Goal: Check status: Check status

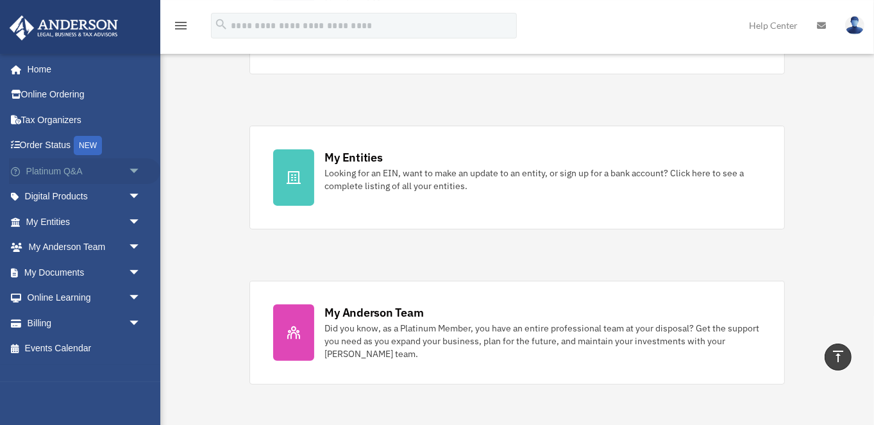
scroll to position [270, 0]
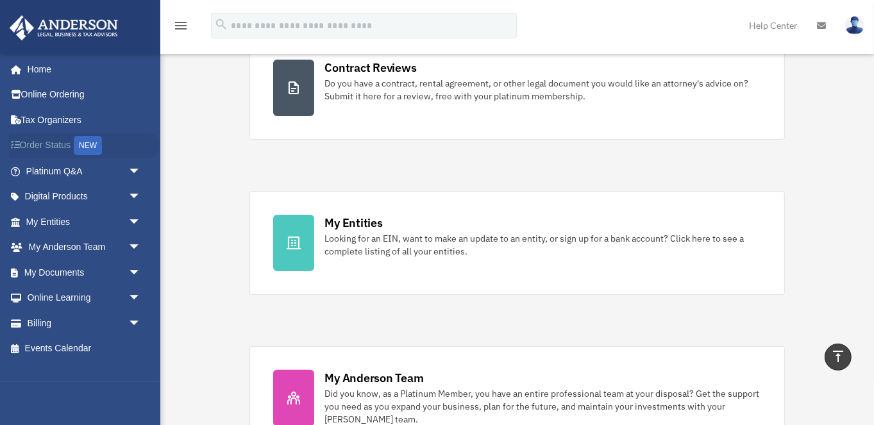
click at [38, 146] on link "Order Status NEW" at bounding box center [84, 146] width 151 height 26
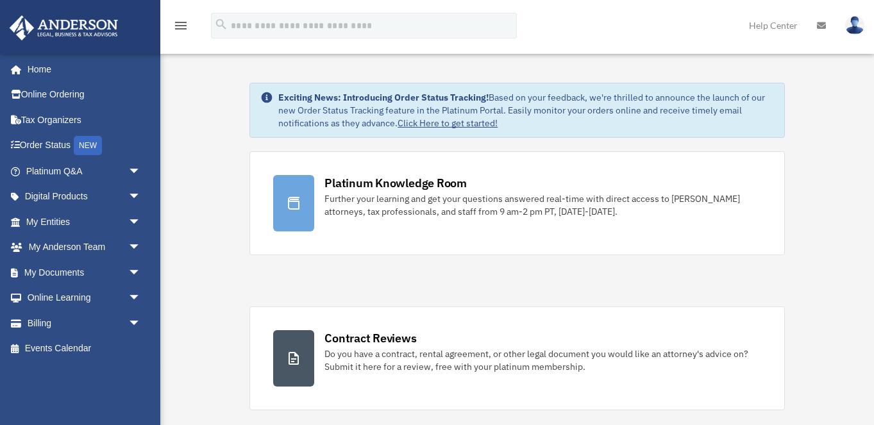
scroll to position [270, 0]
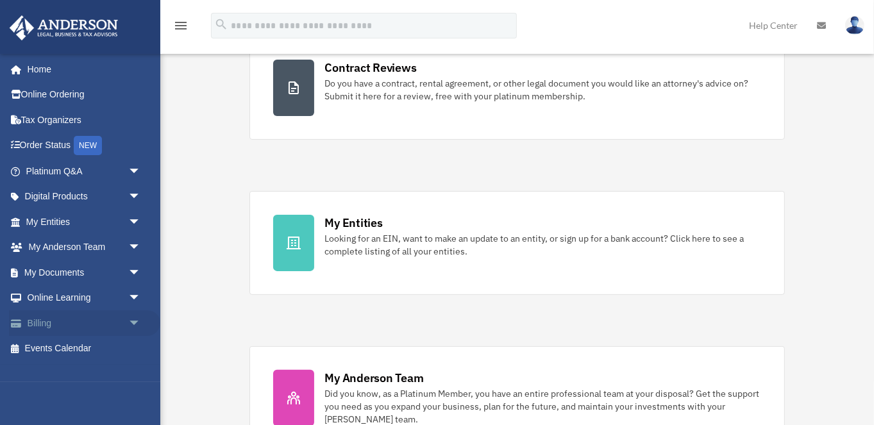
click at [41, 317] on link "Billing arrow_drop_down" at bounding box center [84, 323] width 151 height 26
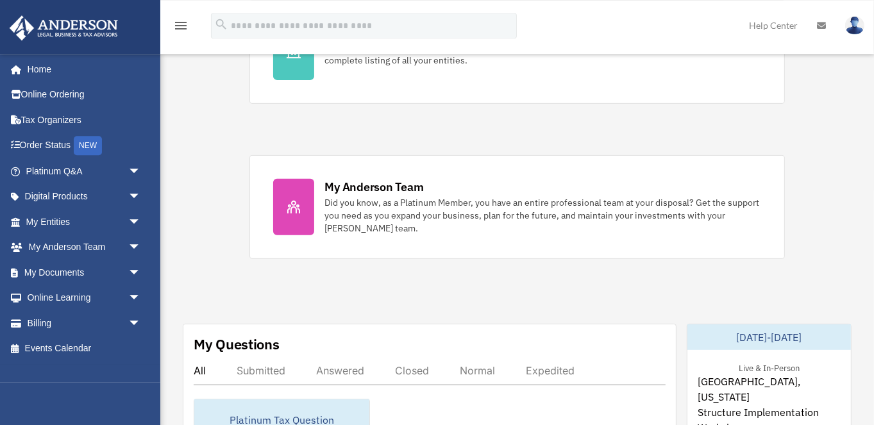
scroll to position [474, 0]
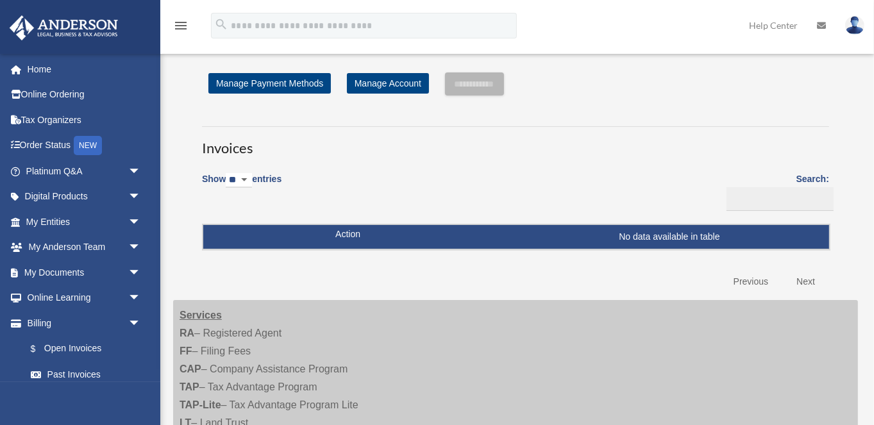
click at [856, 27] on img at bounding box center [854, 25] width 19 height 19
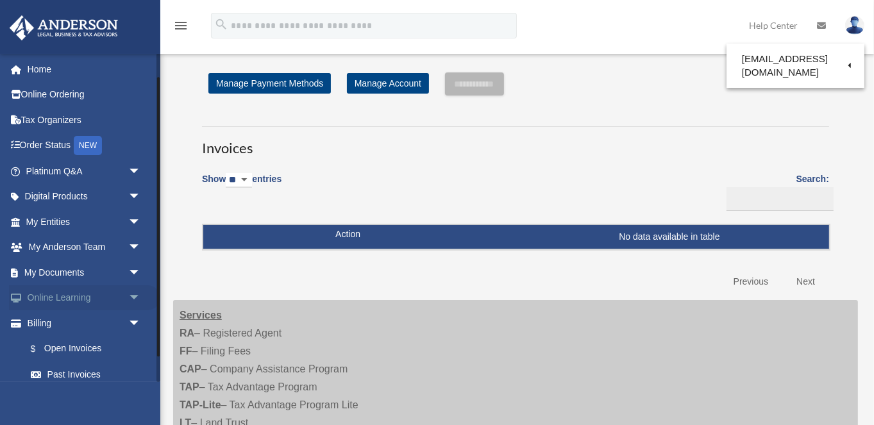
scroll to position [58, 0]
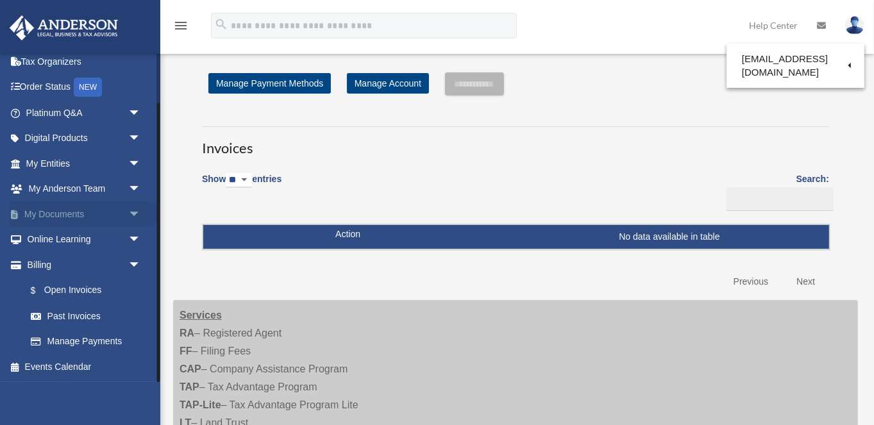
click at [137, 215] on span "arrow_drop_down" at bounding box center [141, 214] width 26 height 26
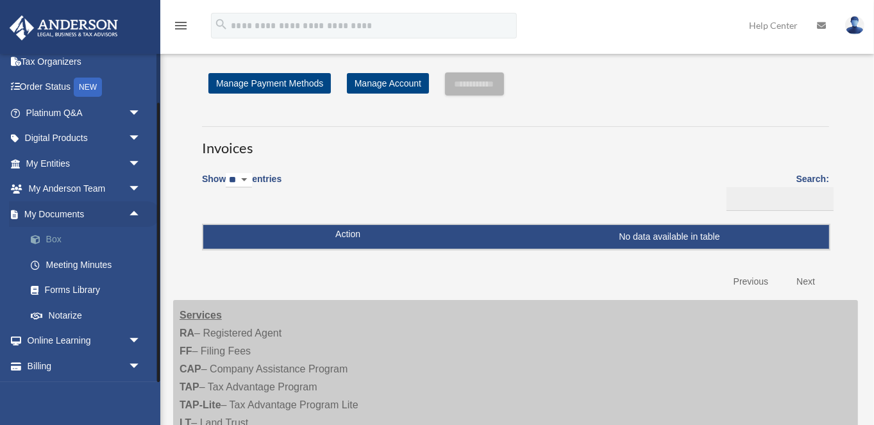
click at [51, 238] on link "Box" at bounding box center [89, 240] width 142 height 26
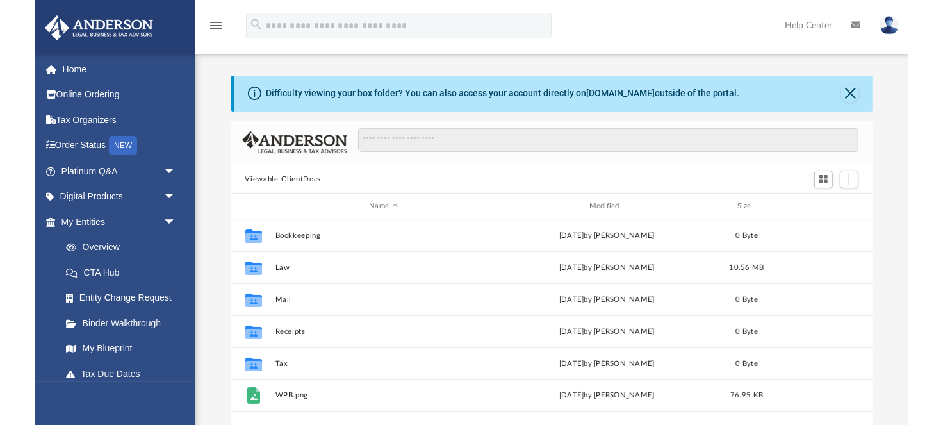
scroll to position [291, 642]
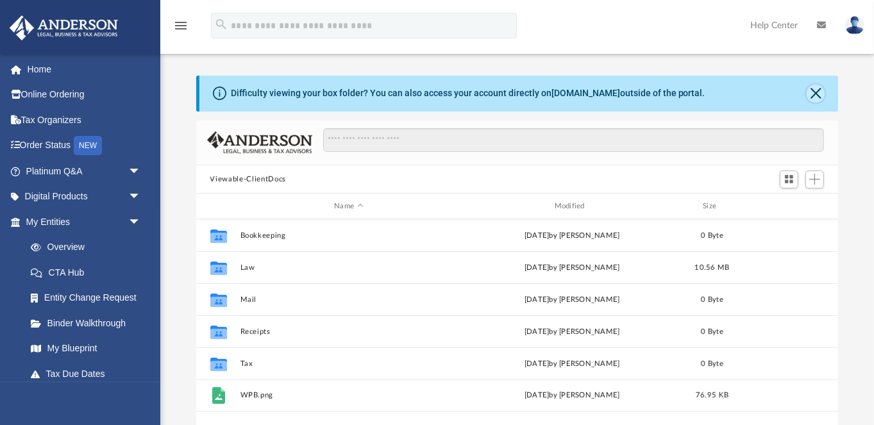
click at [811, 96] on button "Close" at bounding box center [815, 94] width 18 height 18
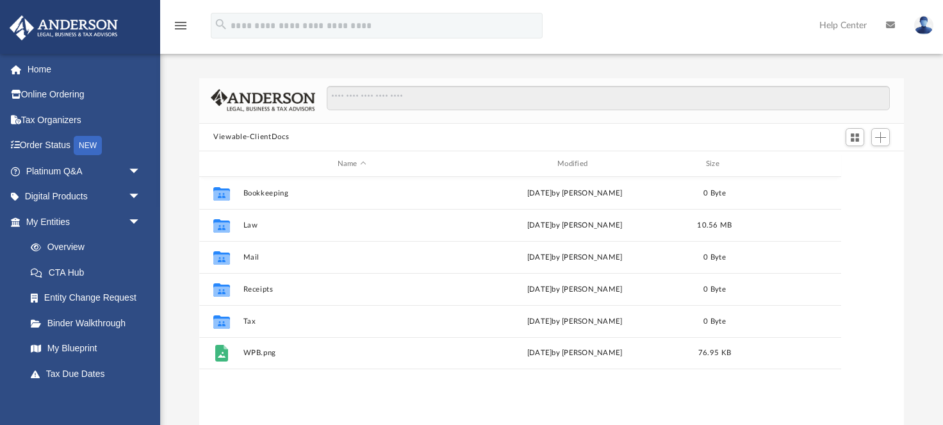
scroll to position [291, 704]
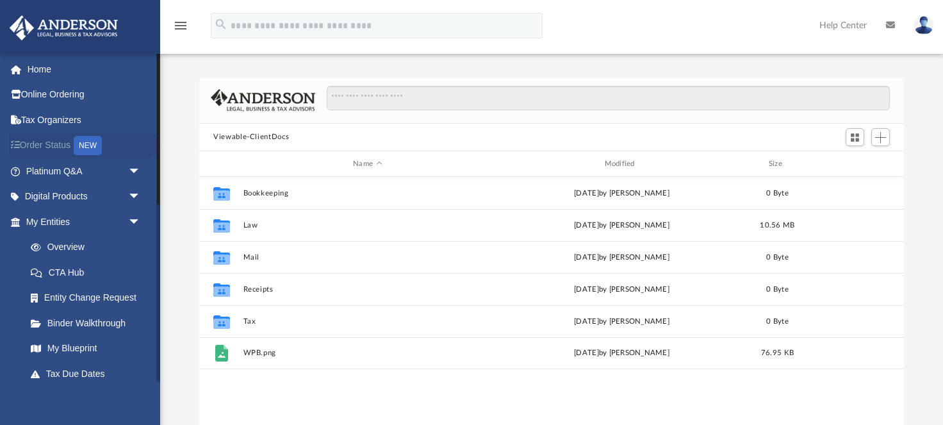
click at [65, 153] on link "Order Status NEW" at bounding box center [84, 146] width 151 height 26
